Goal: Download file/media

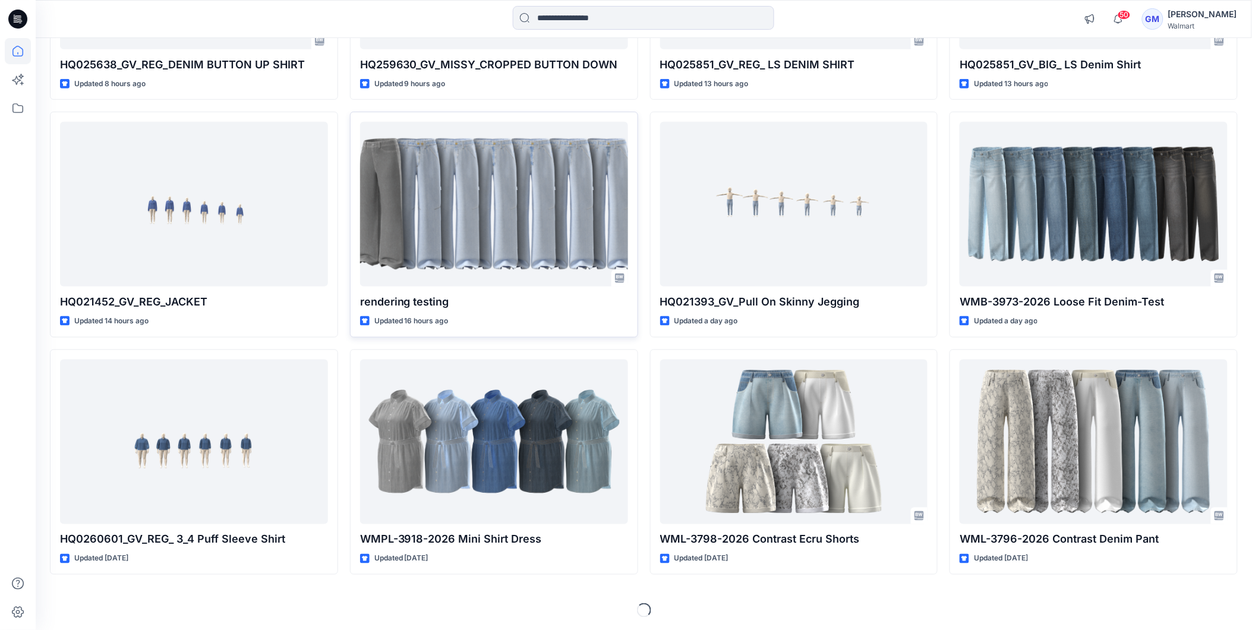
scroll to position [294, 0]
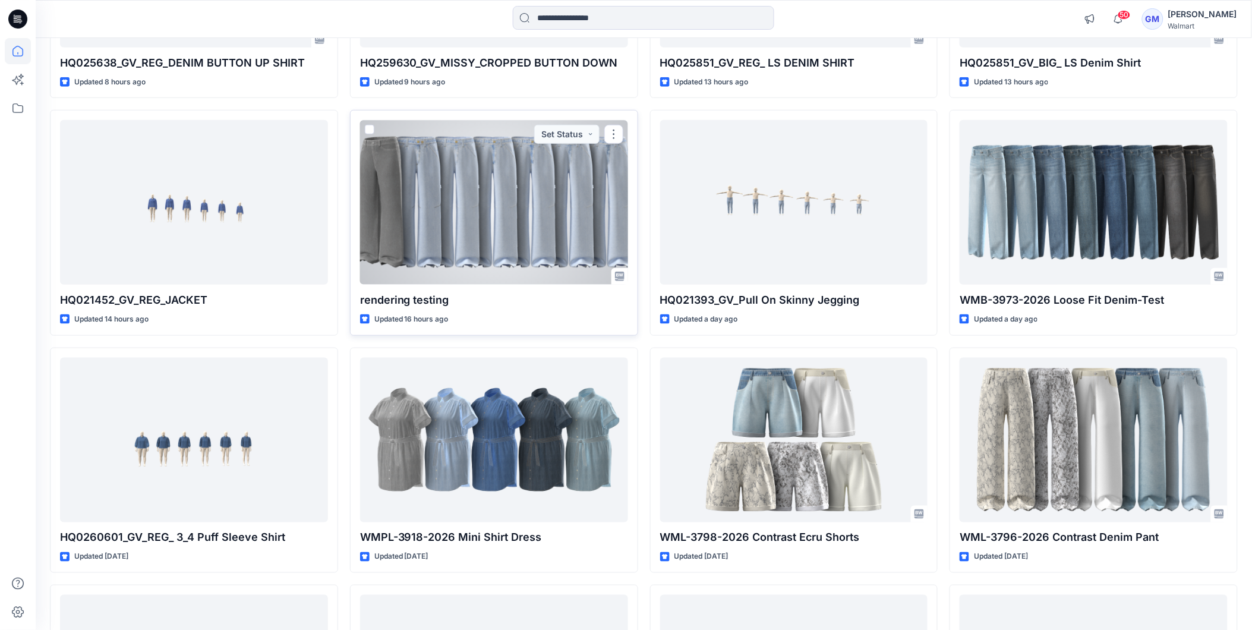
click at [525, 152] on div at bounding box center [494, 202] width 268 height 165
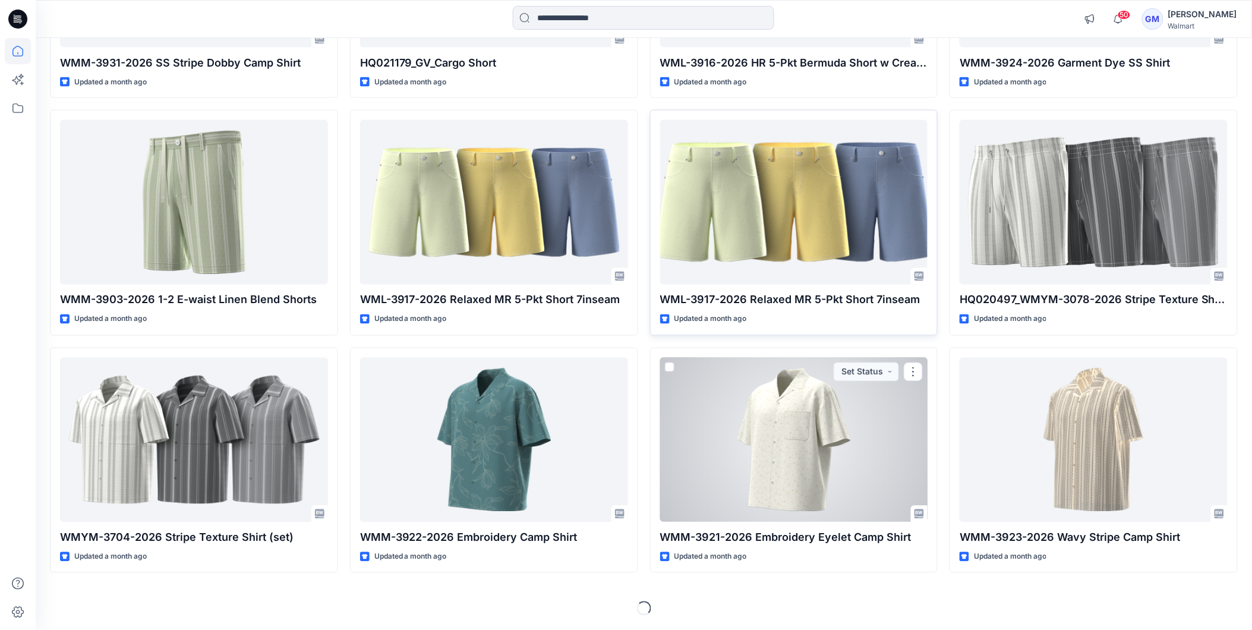
scroll to position [10002, 0]
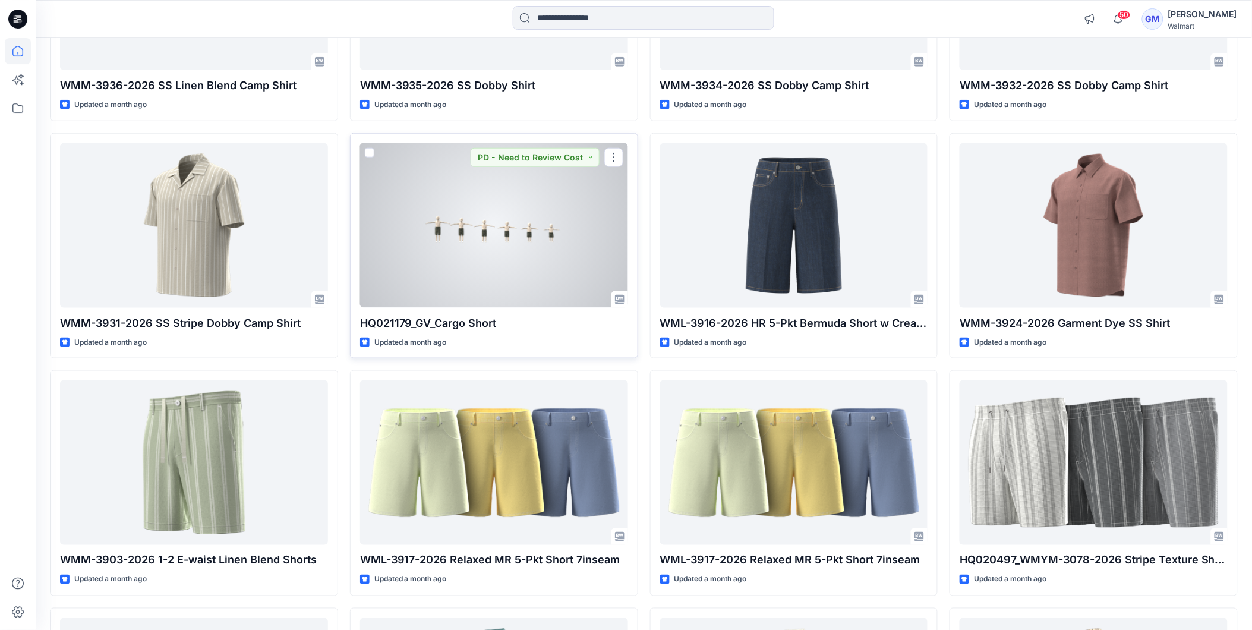
click at [551, 238] on div at bounding box center [494, 225] width 268 height 165
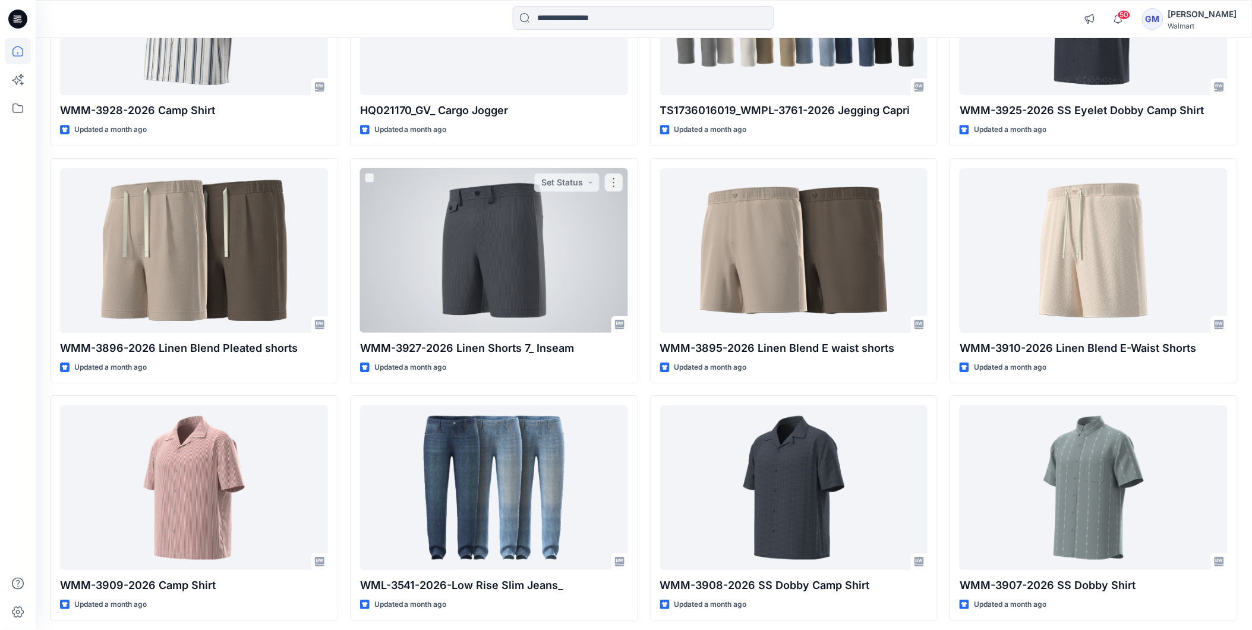
scroll to position [10978, 0]
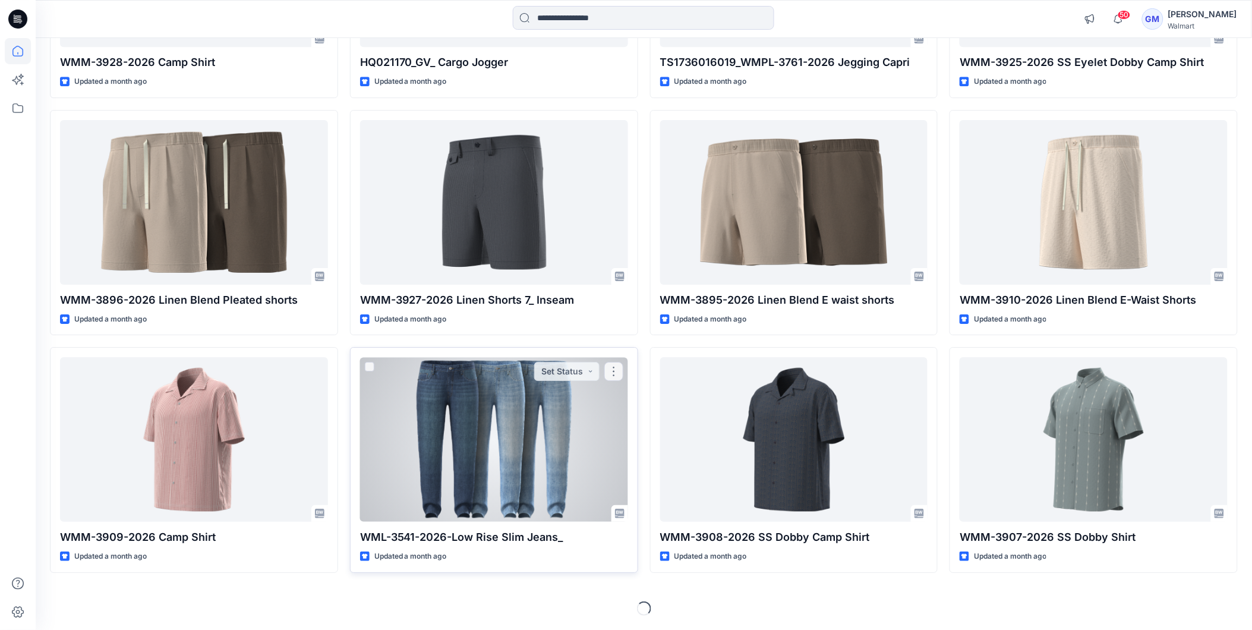
click at [497, 394] on div at bounding box center [494, 439] width 268 height 165
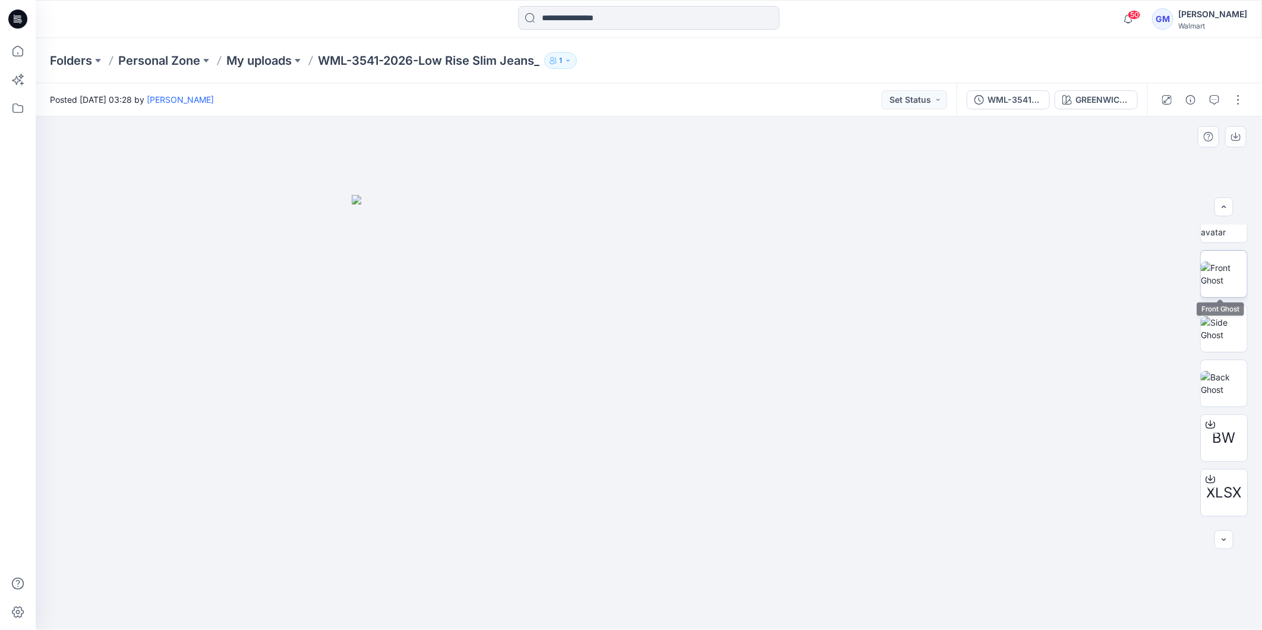
scroll to position [133, 0]
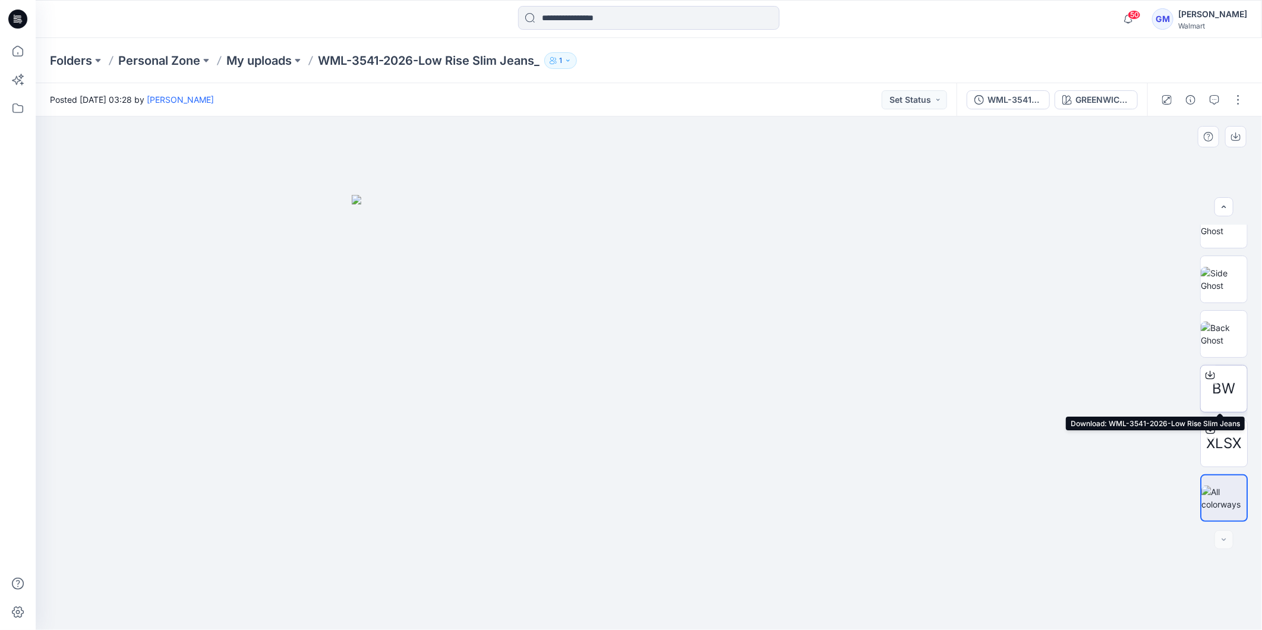
click at [1228, 387] on span "BW" at bounding box center [1224, 388] width 23 height 21
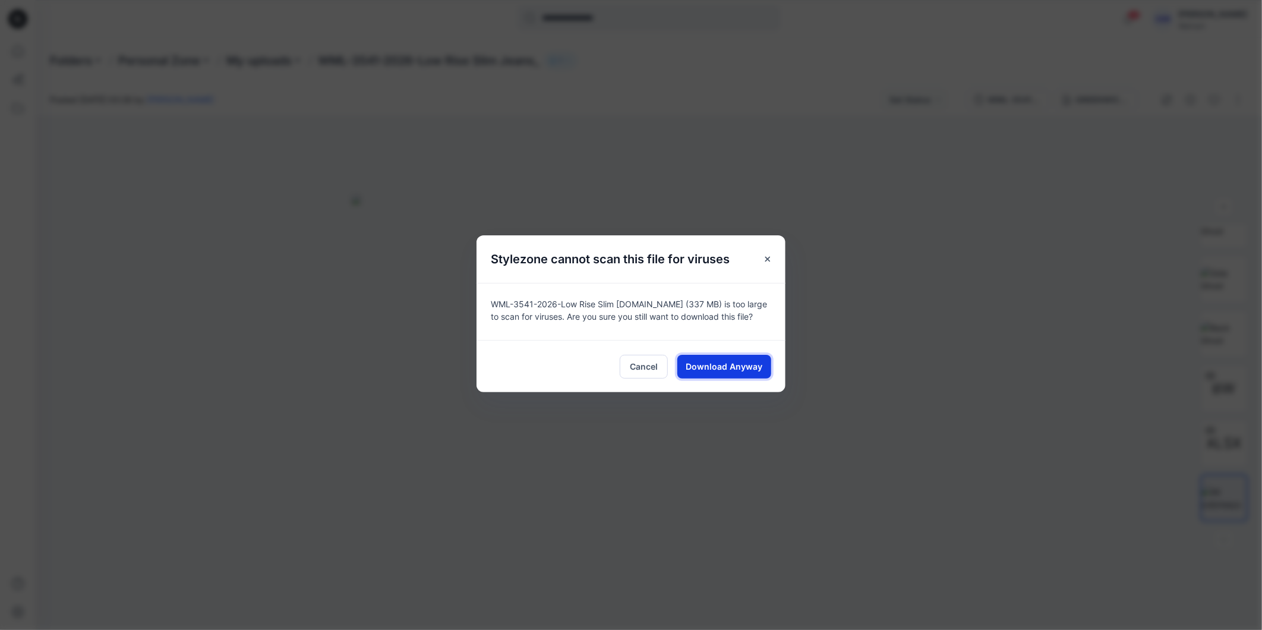
click at [732, 362] on span "Download Anyway" at bounding box center [724, 366] width 77 height 12
